Goal: Information Seeking & Learning: Learn about a topic

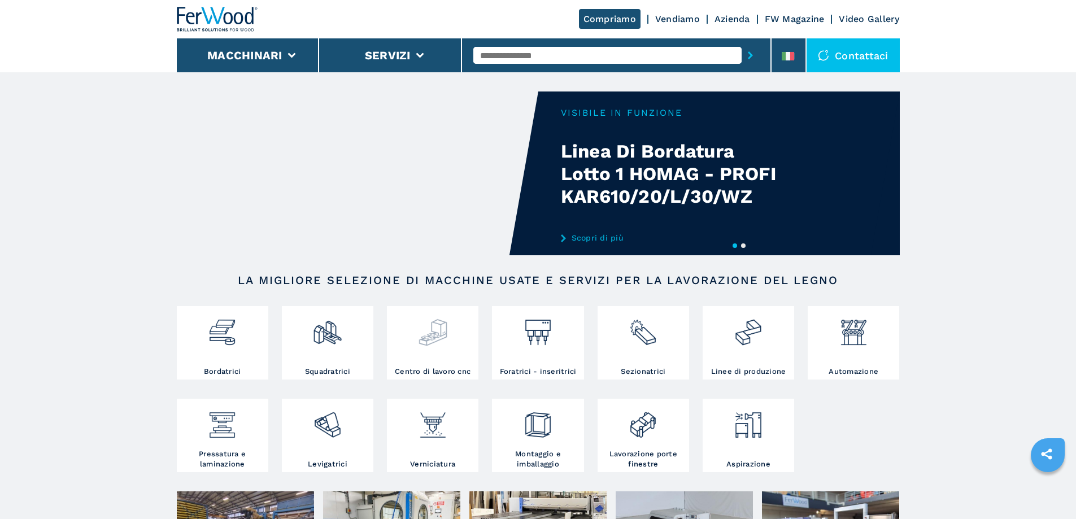
click at [449, 333] on div at bounding box center [433, 328] width 86 height 38
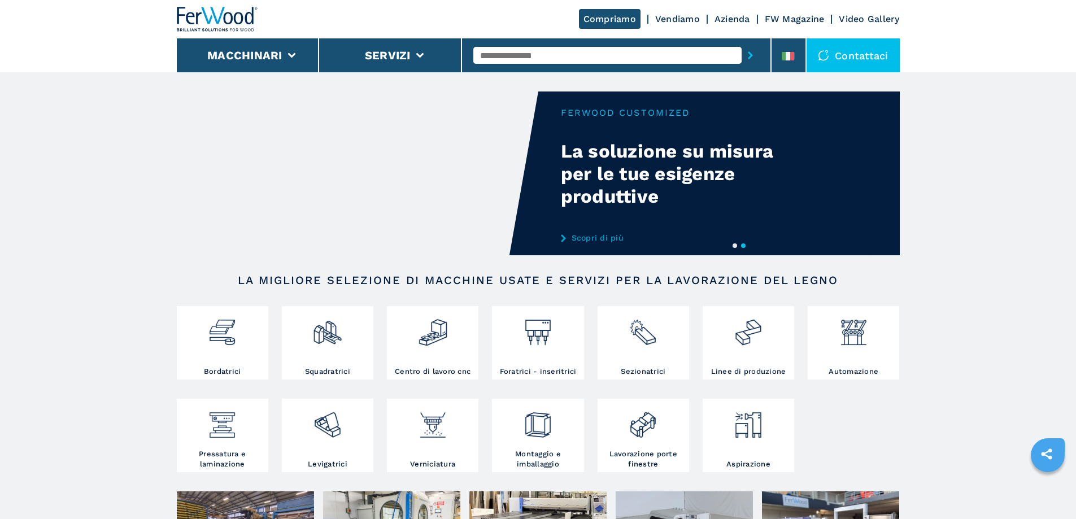
click at [508, 58] on input "text" at bounding box center [607, 55] width 268 height 17
click at [498, 56] on input "text" at bounding box center [607, 55] width 268 height 17
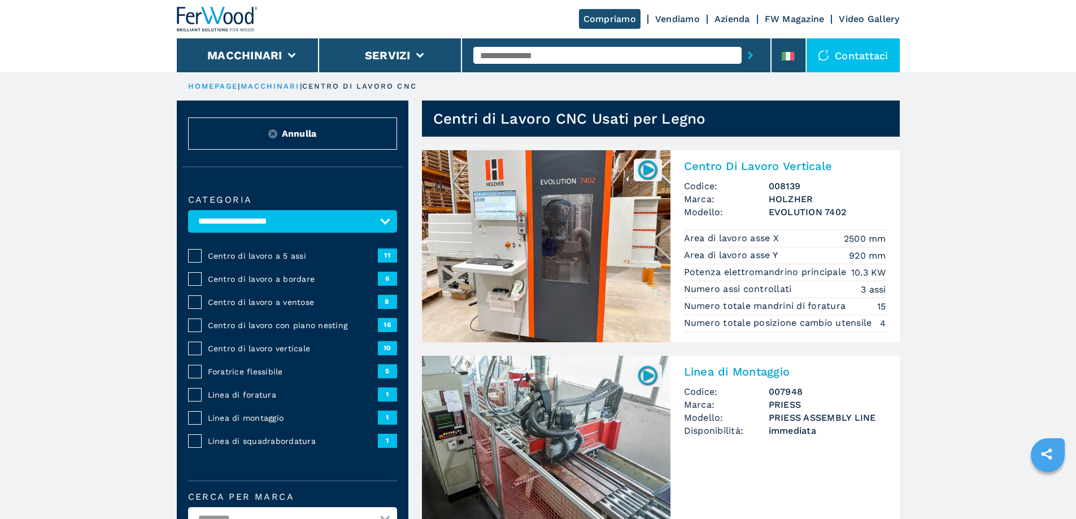
click at [499, 53] on input "text" at bounding box center [607, 55] width 268 height 17
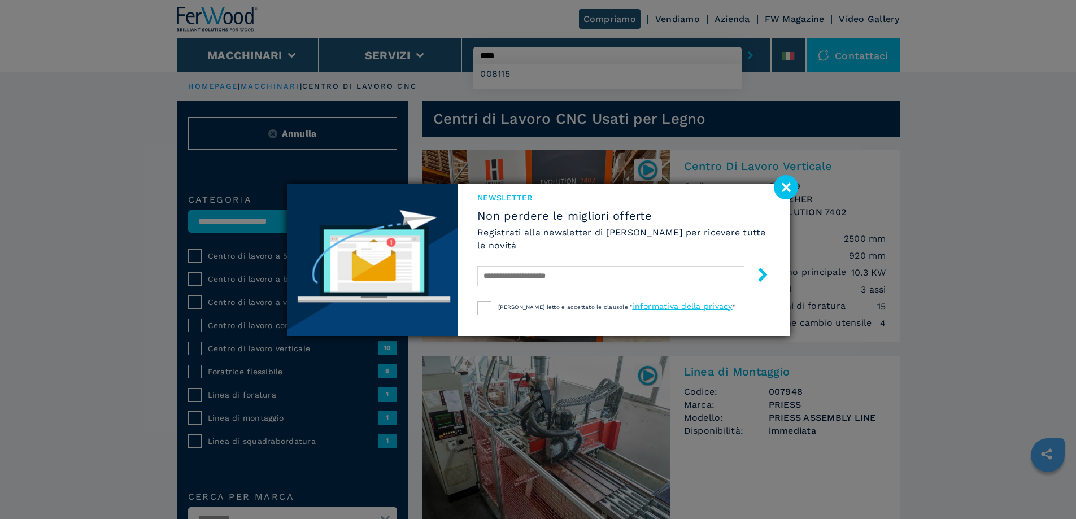
type input "****"
click at [741, 42] on button "submit-button" at bounding box center [750, 55] width 18 height 26
click at [790, 190] on image at bounding box center [786, 187] width 24 height 24
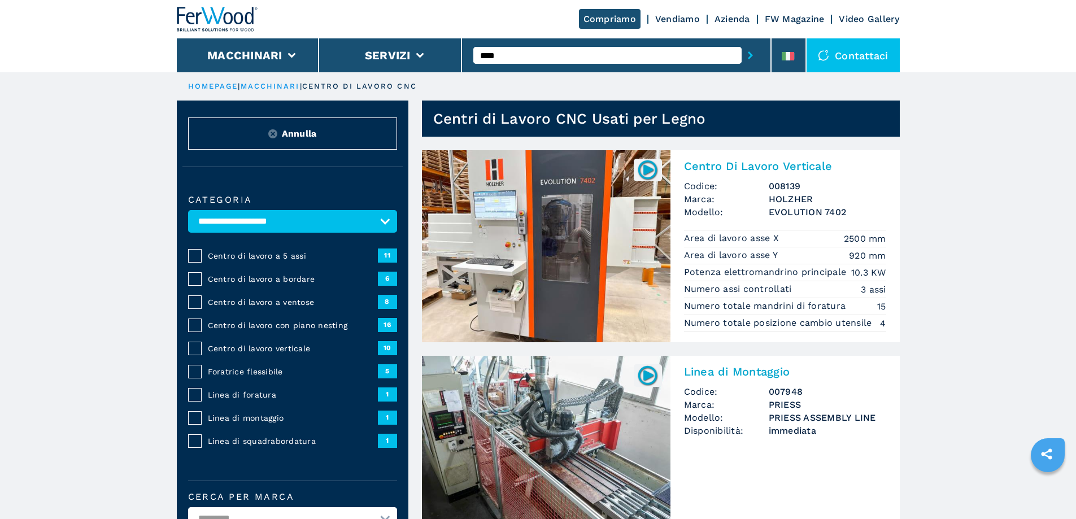
click at [748, 53] on icon "submit-button" at bounding box center [750, 55] width 5 height 8
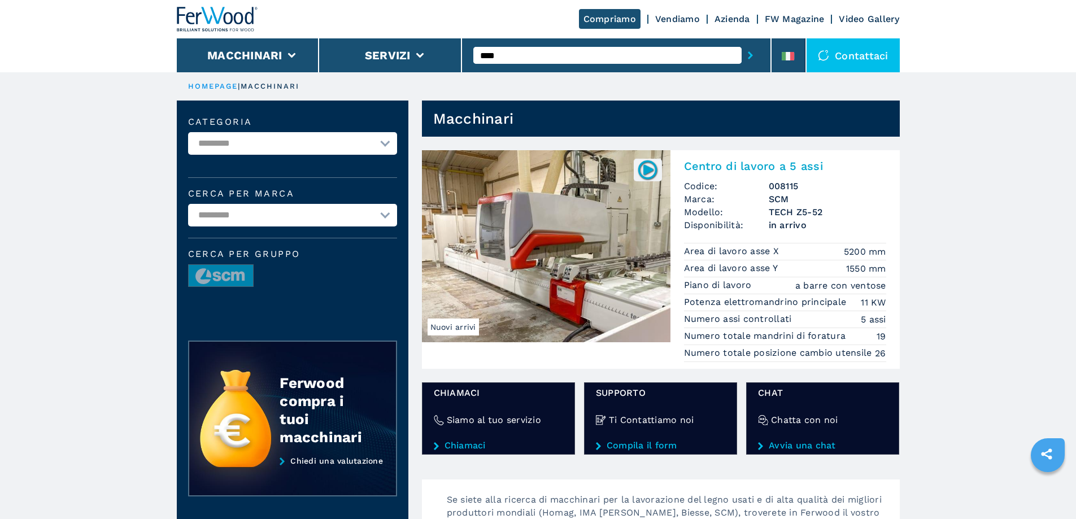
click at [573, 274] on img at bounding box center [546, 246] width 248 height 192
click at [749, 168] on h2 "Centro di lavoro a 5 assi" at bounding box center [785, 166] width 202 height 14
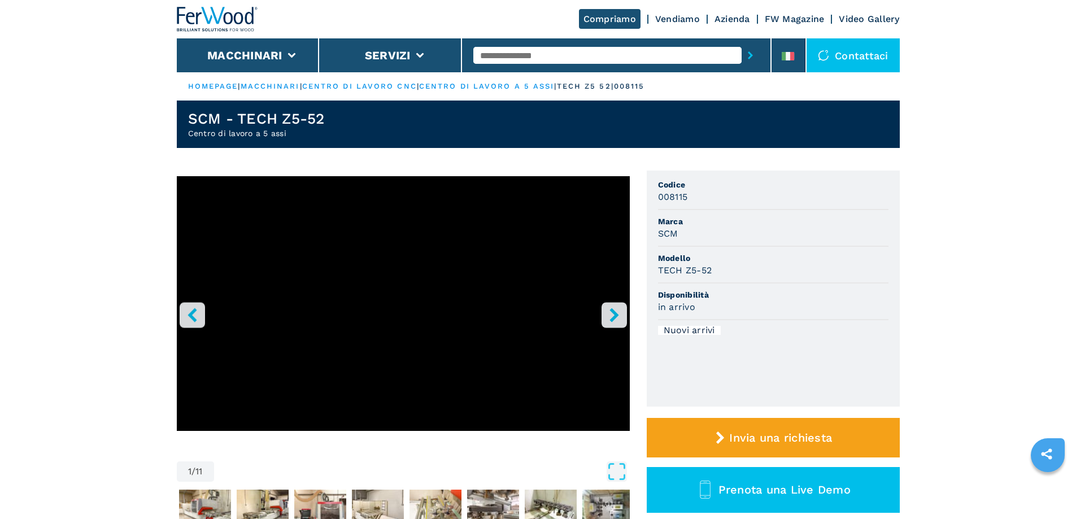
click at [616, 313] on icon "right-button" at bounding box center [613, 315] width 9 height 14
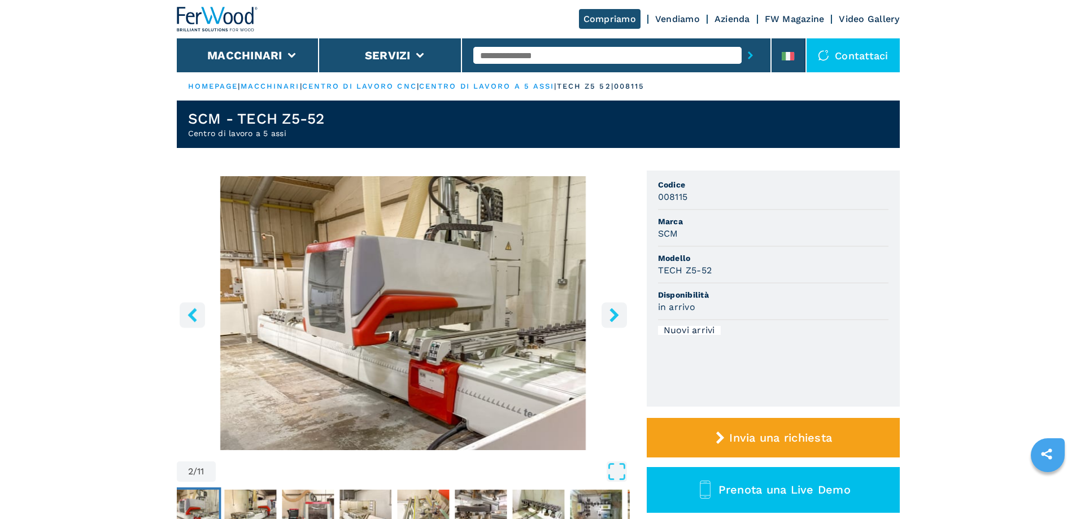
click at [616, 313] on icon "right-button" at bounding box center [613, 315] width 9 height 14
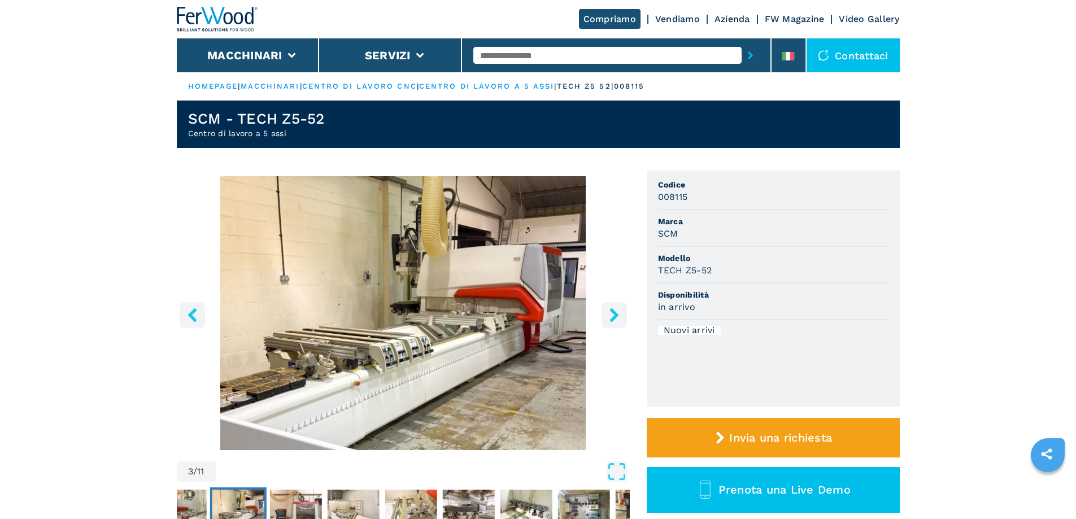
click at [615, 315] on icon "right-button" at bounding box center [613, 315] width 9 height 14
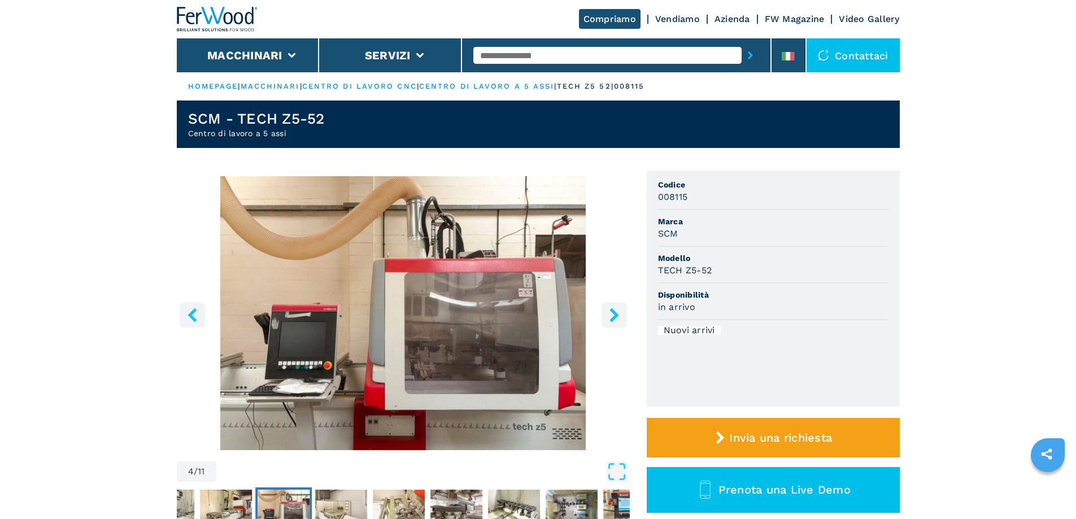
click at [615, 315] on icon "right-button" at bounding box center [613, 315] width 9 height 14
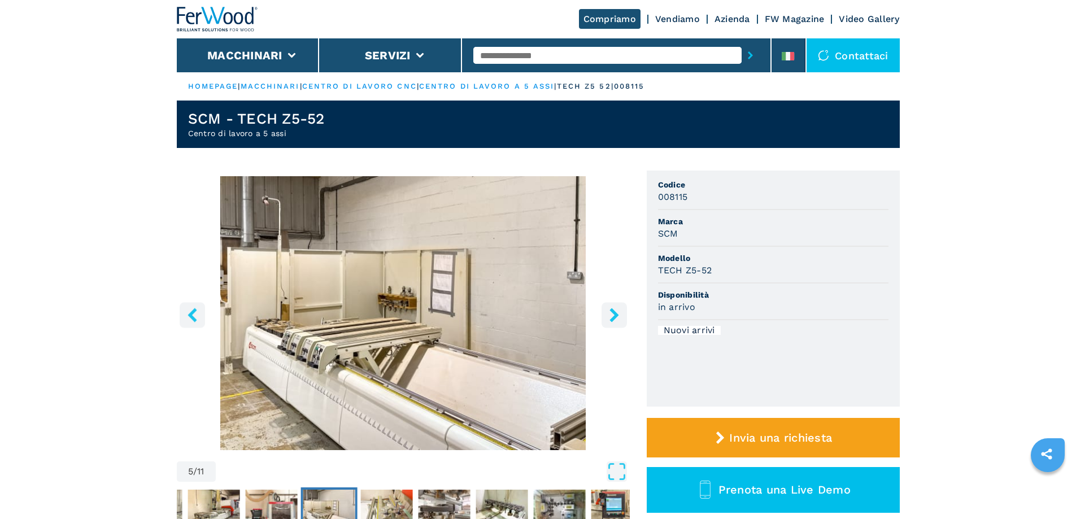
click at [615, 315] on icon "right-button" at bounding box center [613, 315] width 9 height 14
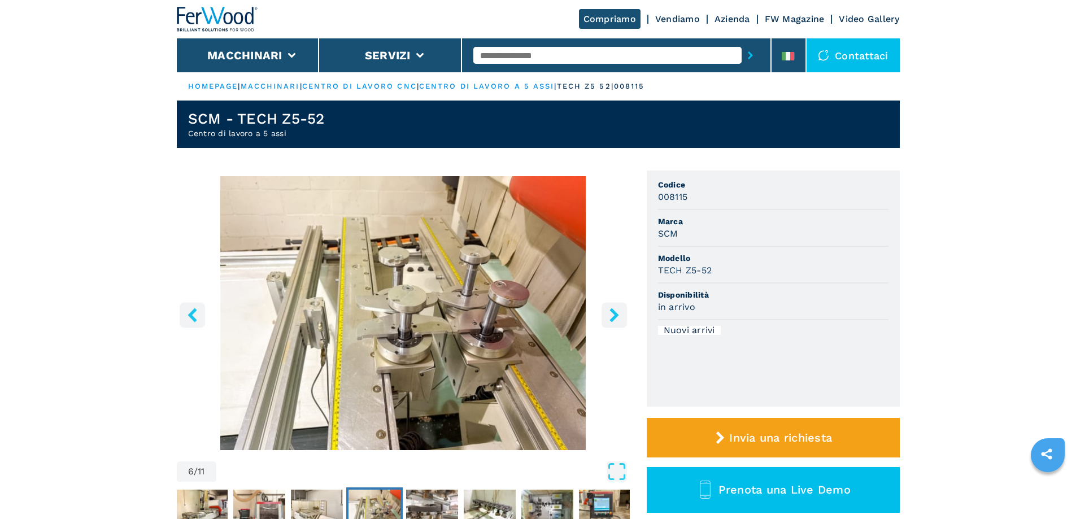
click at [615, 315] on icon "right-button" at bounding box center [613, 315] width 9 height 14
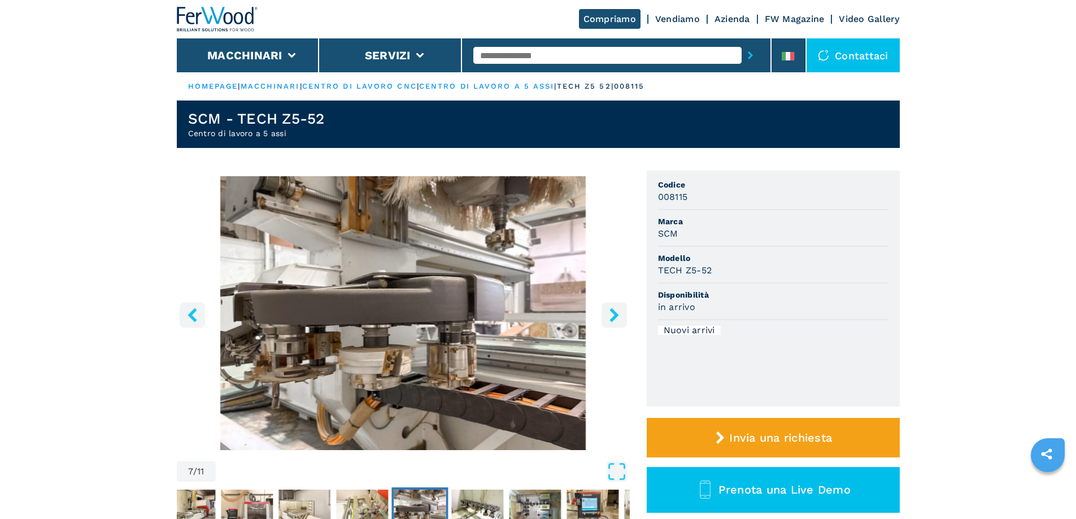
click at [615, 315] on icon "right-button" at bounding box center [613, 315] width 9 height 14
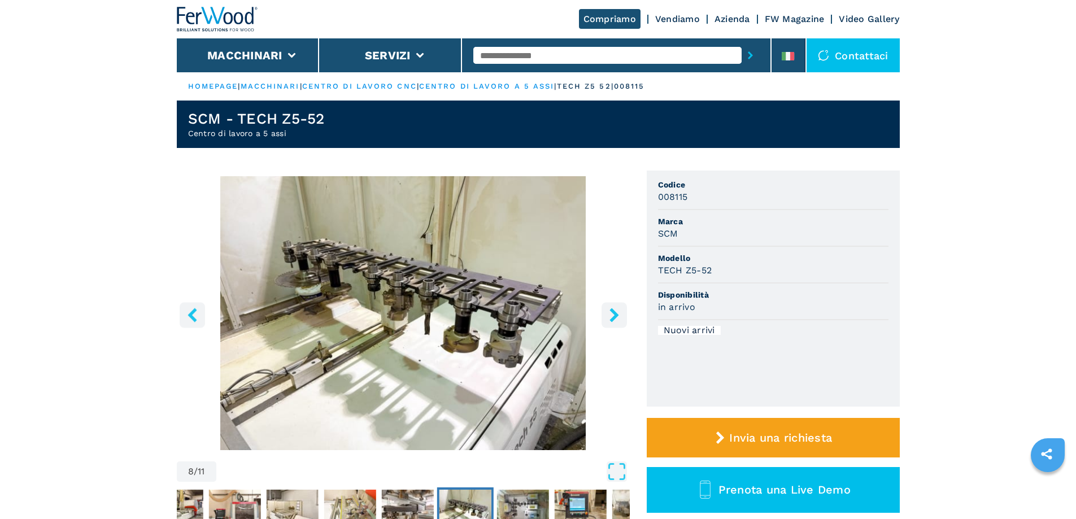
click at [615, 315] on icon "right-button" at bounding box center [613, 315] width 9 height 14
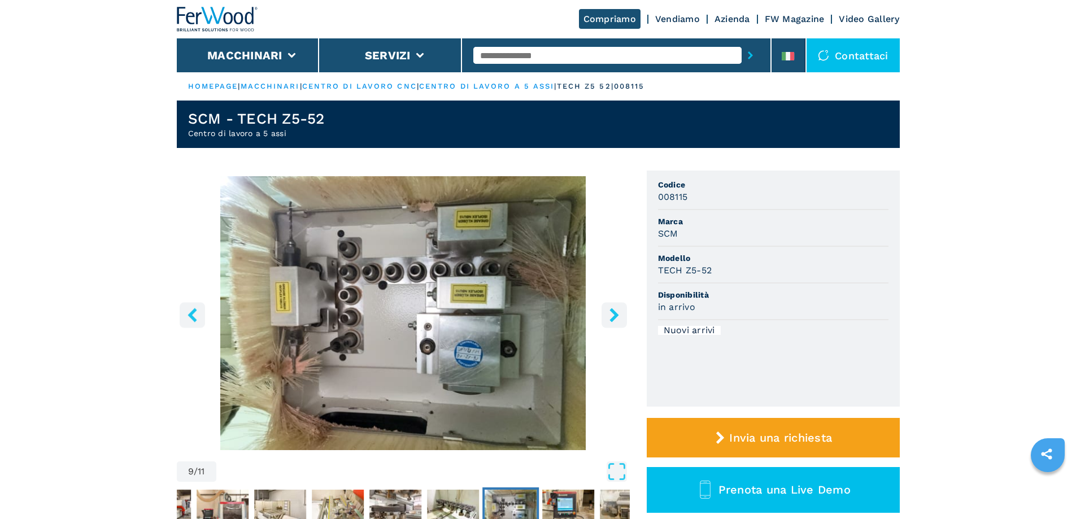
click at [615, 315] on icon "right-button" at bounding box center [613, 315] width 9 height 14
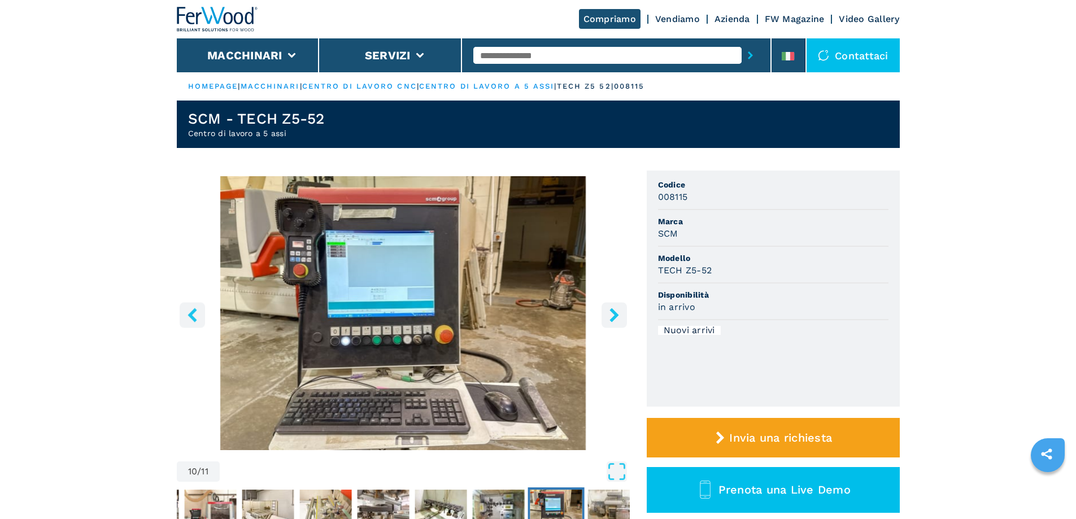
click at [615, 315] on icon "right-button" at bounding box center [613, 315] width 9 height 14
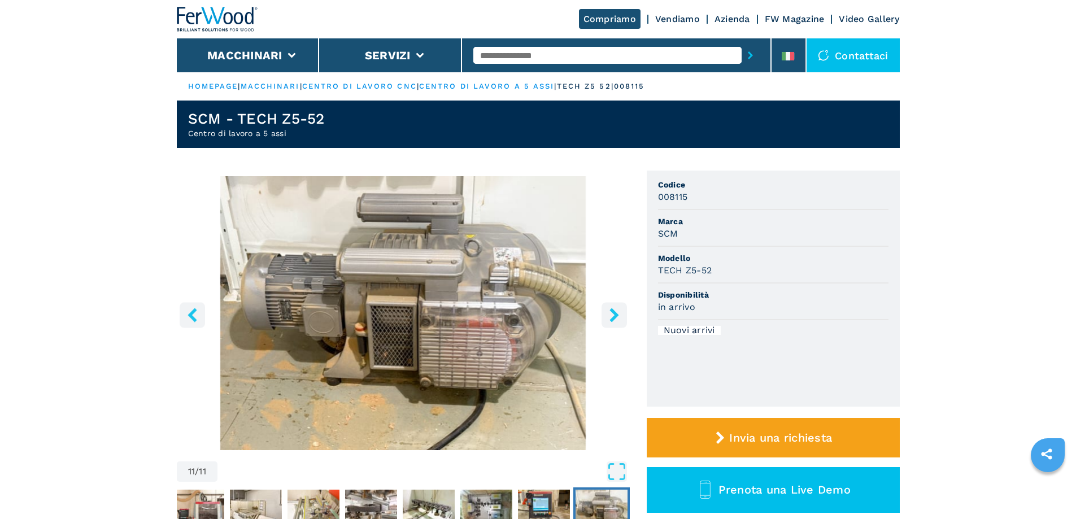
click at [614, 315] on icon "right-button" at bounding box center [613, 315] width 9 height 14
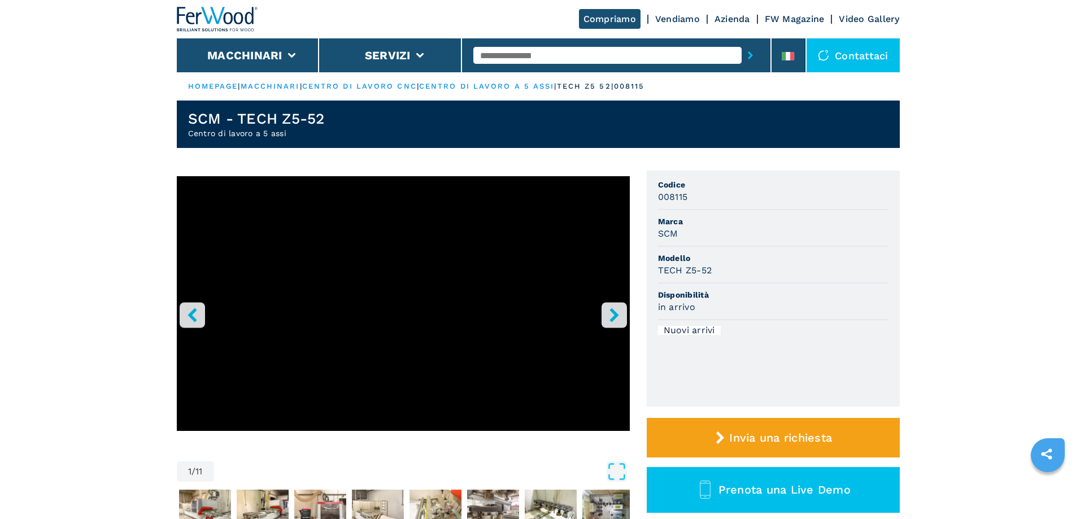
click at [614, 315] on icon "right-button" at bounding box center [613, 315] width 9 height 14
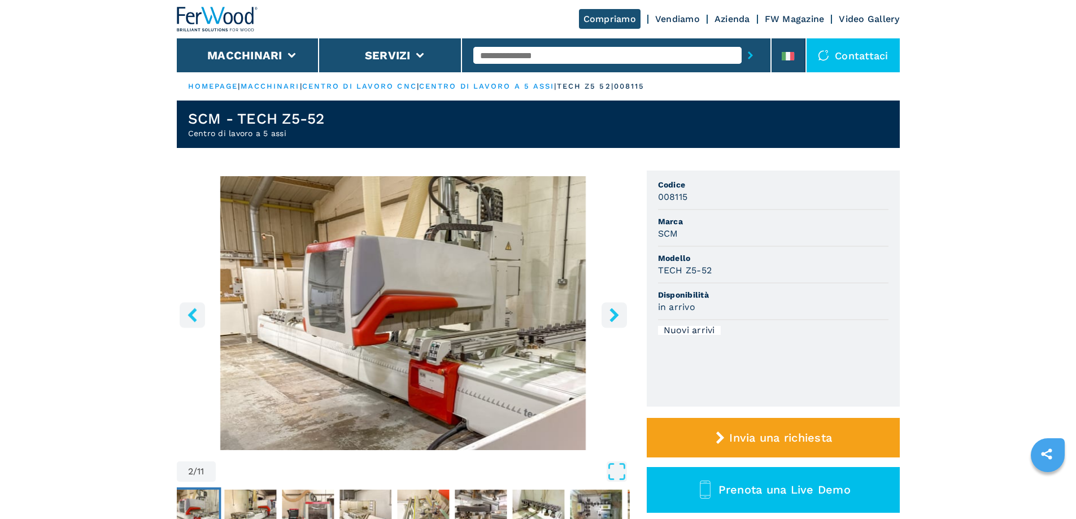
click at [613, 315] on icon "right-button" at bounding box center [614, 315] width 14 height 14
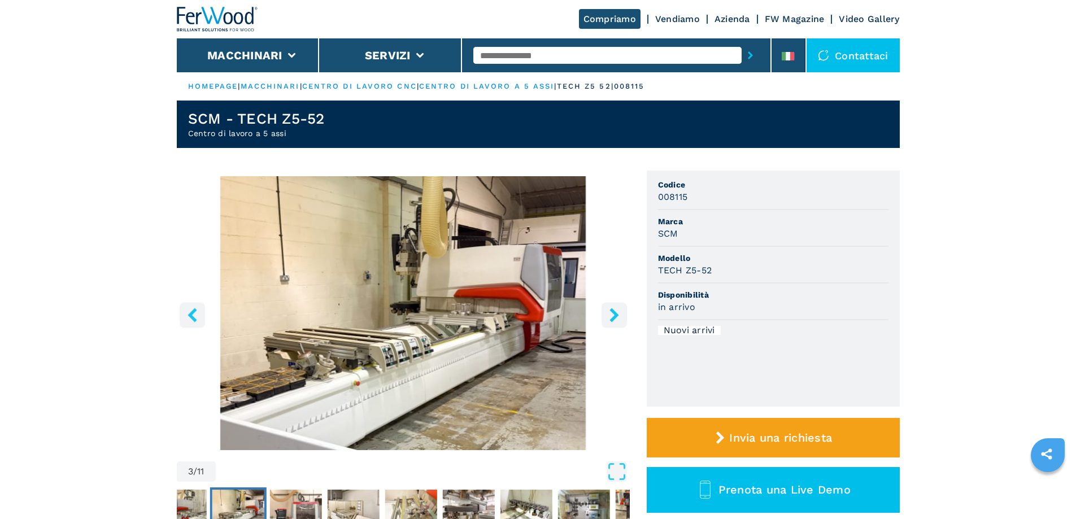
click at [613, 315] on icon "right-button" at bounding box center [614, 315] width 14 height 14
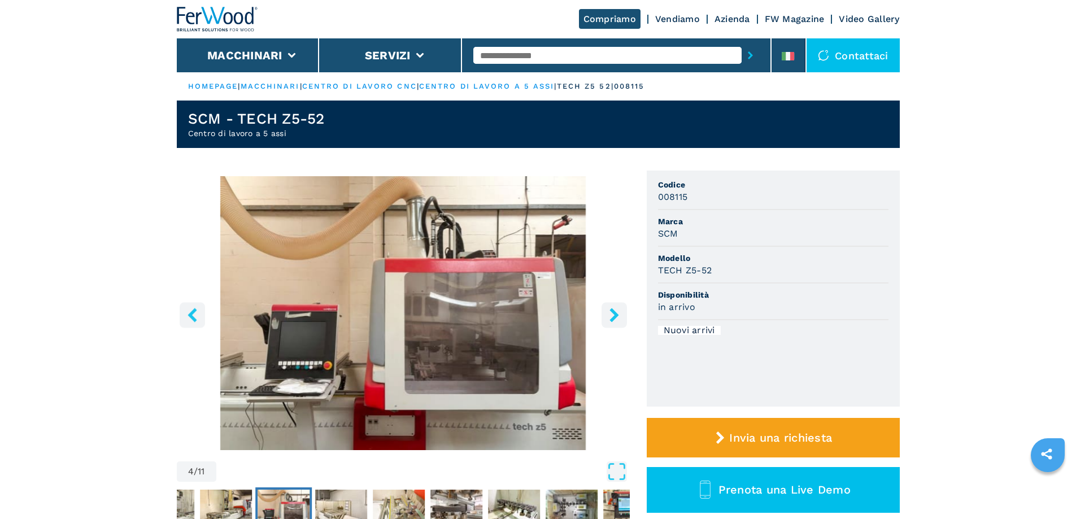
click at [498, 53] on input "text" at bounding box center [607, 55] width 268 height 17
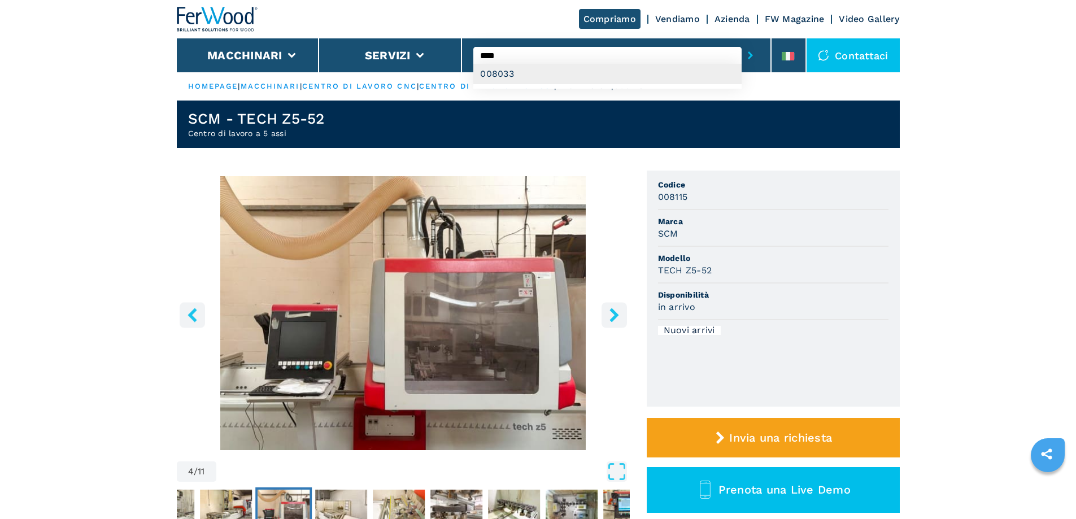
click at [496, 72] on div "008033" at bounding box center [607, 74] width 268 height 20
type input "******"
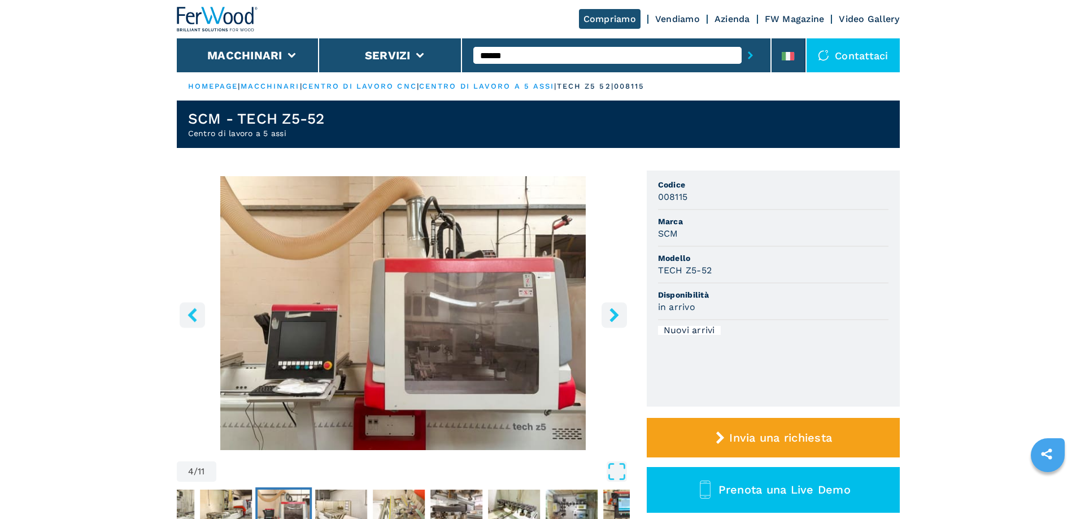
click at [741, 42] on button "submit-button" at bounding box center [750, 55] width 18 height 26
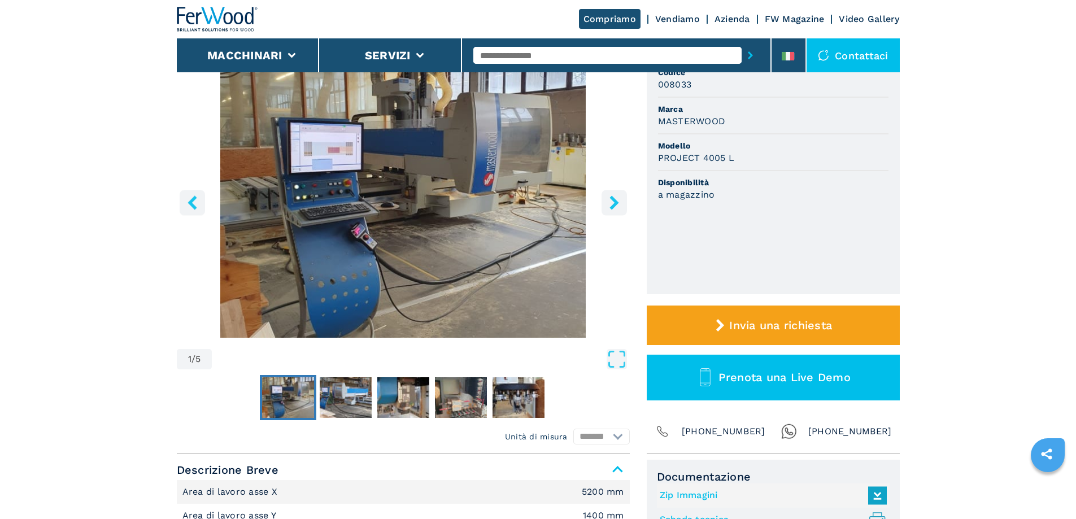
scroll to position [113, 0]
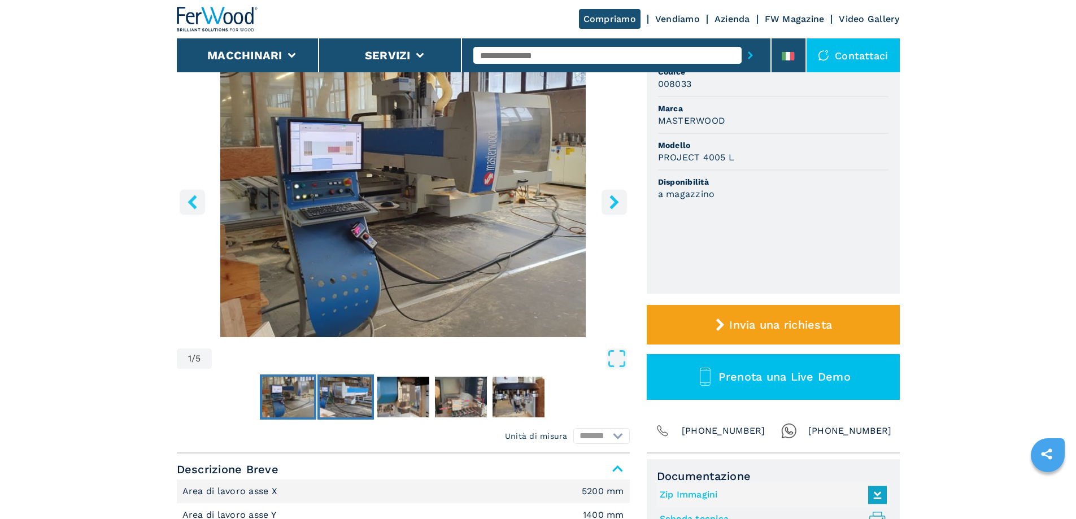
click at [355, 405] on img "Go to Slide 2" at bounding box center [346, 397] width 52 height 41
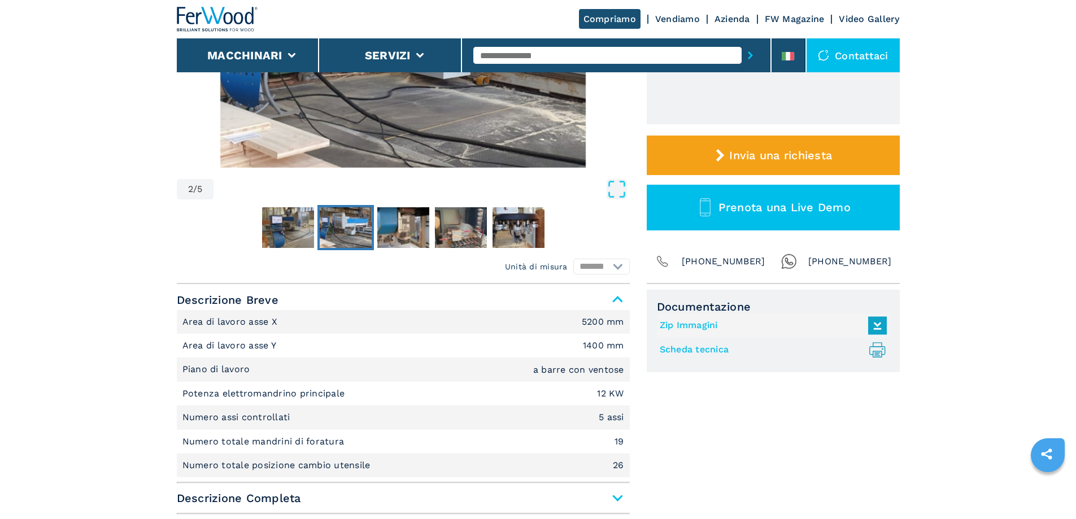
scroll to position [0, 0]
